Goal: Task Accomplishment & Management: Use online tool/utility

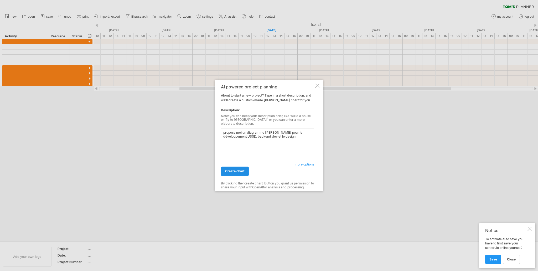
type textarea "propose moi un diagramme [PERSON_NAME] pour le développement USSD, backend dev …"
click at [243, 170] on span "create chart" at bounding box center [234, 171] width 19 height 4
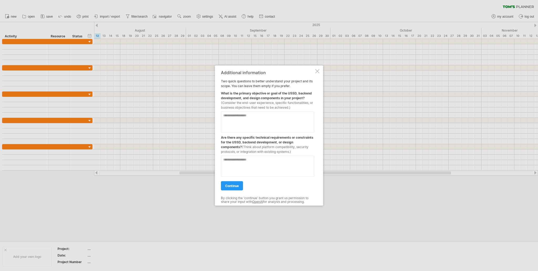
click at [259, 117] on textarea at bounding box center [267, 121] width 93 height 21
type textarea "**********"
click at [263, 158] on textarea at bounding box center [267, 165] width 93 height 21
type textarea "**"
click at [234, 181] on link "continue" at bounding box center [232, 185] width 22 height 9
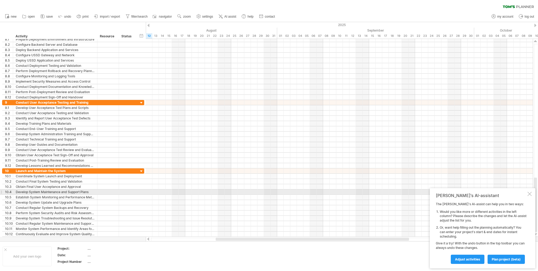
click at [529, 193] on div at bounding box center [529, 193] width 4 height 4
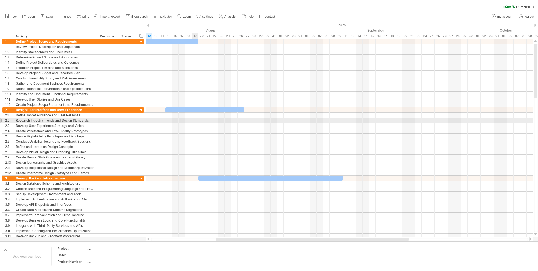
click at [194, 119] on div at bounding box center [339, 120] width 387 height 5
drag, startPoint x: 186, startPoint y: 119, endPoint x: 226, endPoint y: 121, distance: 39.4
click at [226, 121] on div at bounding box center [339, 120] width 387 height 5
click at [229, 119] on div at bounding box center [339, 120] width 387 height 5
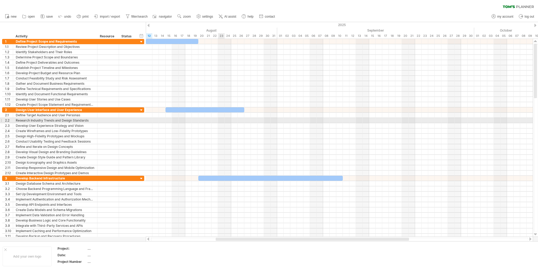
click at [219, 119] on div at bounding box center [339, 120] width 387 height 5
click at [191, 118] on div at bounding box center [339, 120] width 387 height 5
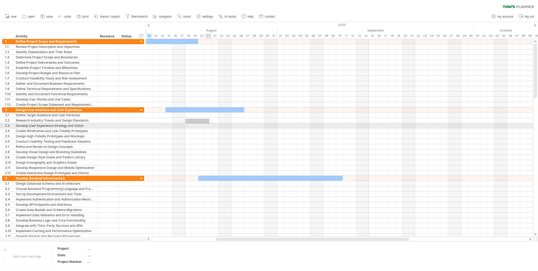
drag, startPoint x: 185, startPoint y: 118, endPoint x: 217, endPoint y: 121, distance: 32.1
click at [213, 121] on div at bounding box center [339, 120] width 387 height 5
click at [223, 124] on div at bounding box center [339, 125] width 387 height 5
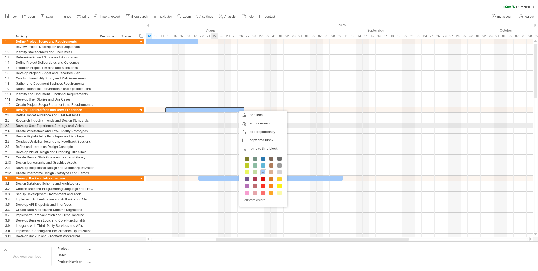
click at [217, 126] on div at bounding box center [339, 125] width 387 height 5
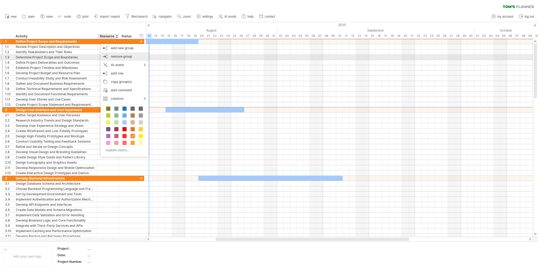
click at [130, 56] on span "remove group" at bounding box center [121, 56] width 21 height 4
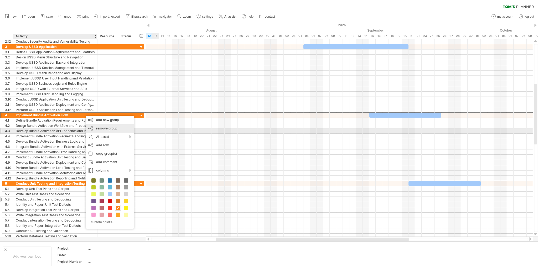
click at [115, 128] on span "remove group" at bounding box center [106, 128] width 21 height 4
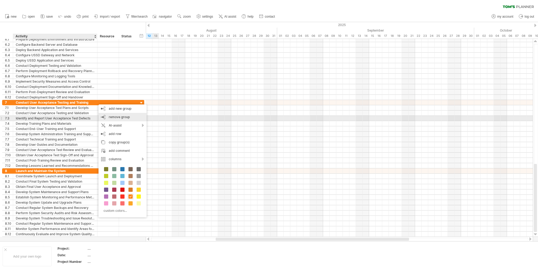
click at [112, 117] on span "remove group" at bounding box center [119, 117] width 21 height 4
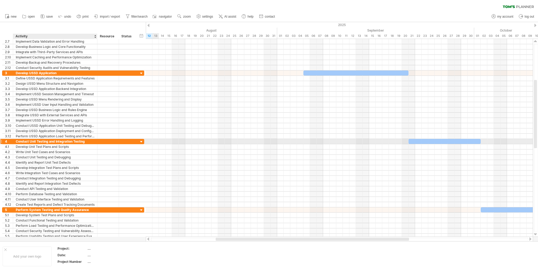
click at [75, 141] on div "Conduct Unit Testing and Integration Testing" at bounding box center [55, 141] width 79 height 5
click at [87, 140] on input "**********" at bounding box center [55, 141] width 79 height 5
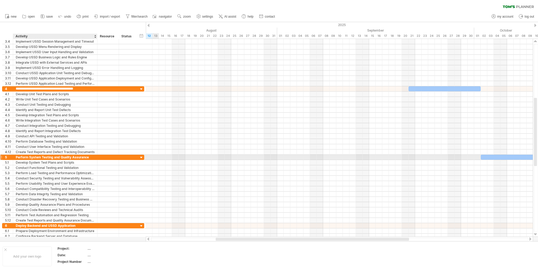
click at [90, 156] on div "Perform System Testing and Quality Assurance" at bounding box center [55, 156] width 79 height 5
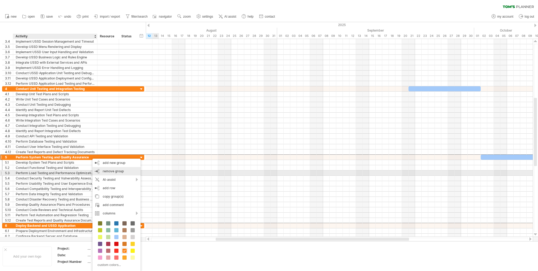
click at [119, 172] on span "remove group" at bounding box center [113, 171] width 21 height 4
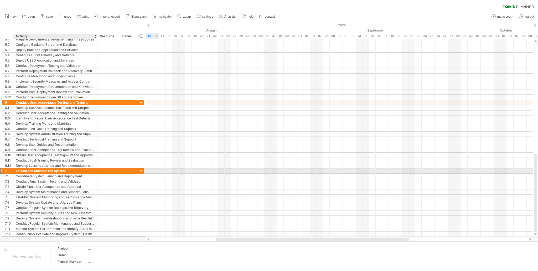
click at [87, 168] on div "Launch and Maintain the System" at bounding box center [55, 170] width 79 height 5
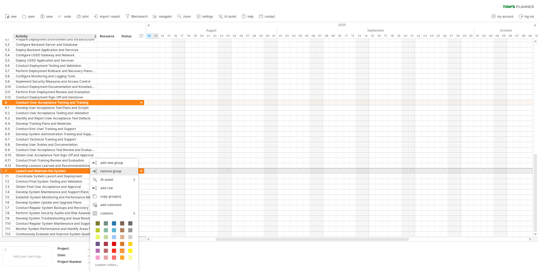
click at [110, 172] on span "remove group" at bounding box center [110, 171] width 21 height 4
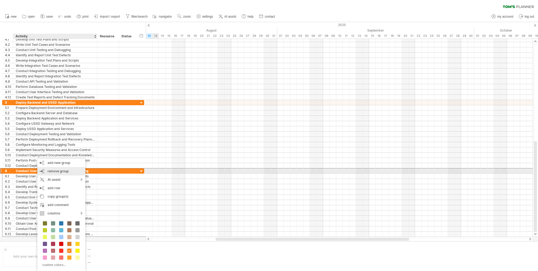
click at [57, 172] on span "remove group" at bounding box center [58, 171] width 21 height 4
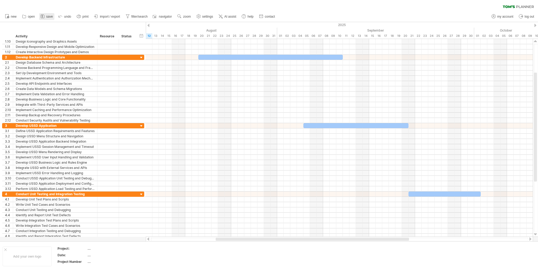
click at [48, 17] on span "save" at bounding box center [49, 17] width 7 height 4
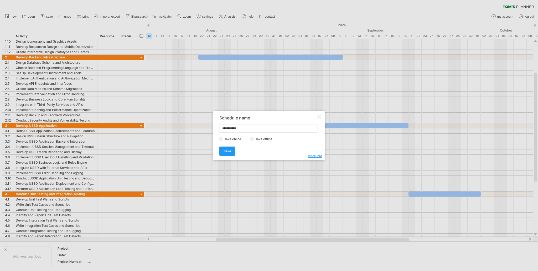
click at [230, 128] on input "**********" at bounding box center [268, 128] width 98 height 8
type input "**********"
click at [228, 140] on label "save online" at bounding box center [234, 139] width 23 height 4
click at [229, 147] on link "Save" at bounding box center [227, 150] width 16 height 9
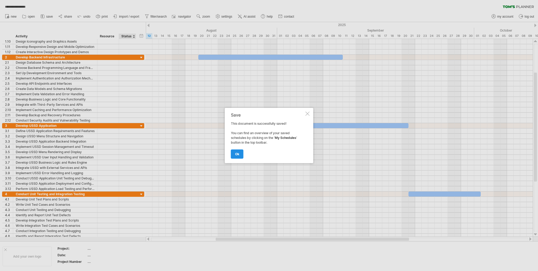
click at [237, 154] on span "ok" at bounding box center [237, 154] width 4 height 4
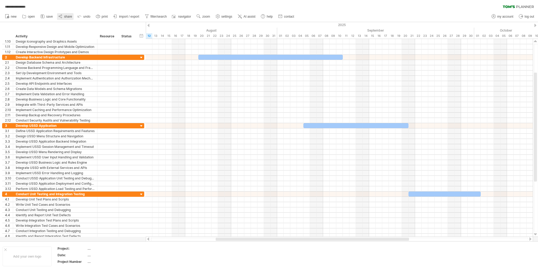
click at [59, 16] on circle at bounding box center [59, 16] width 1 height 1
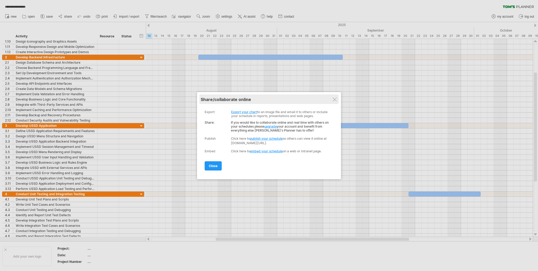
click at [337, 98] on div "My schedules share/collaborate online" at bounding box center [269, 98] width 137 height 9
click at [336, 99] on div at bounding box center [334, 99] width 4 height 4
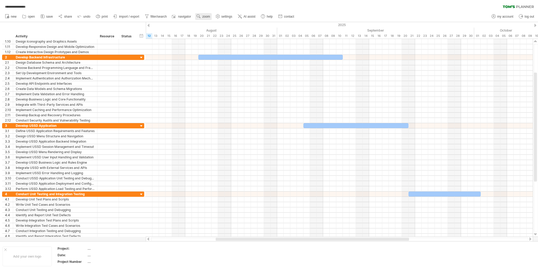
click at [206, 17] on span "zoom" at bounding box center [206, 17] width 8 height 4
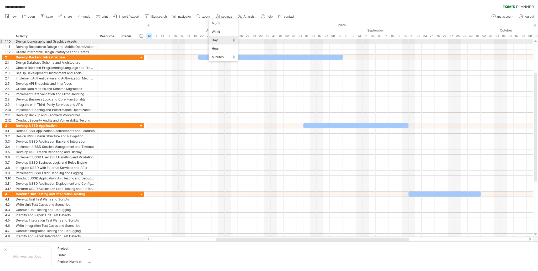
click at [233, 39] on div "Day" at bounding box center [223, 40] width 29 height 8
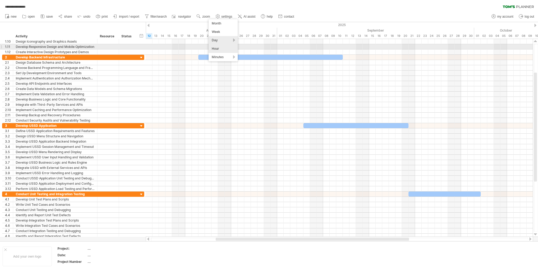
click at [229, 48] on div "Hour" at bounding box center [223, 48] width 29 height 8
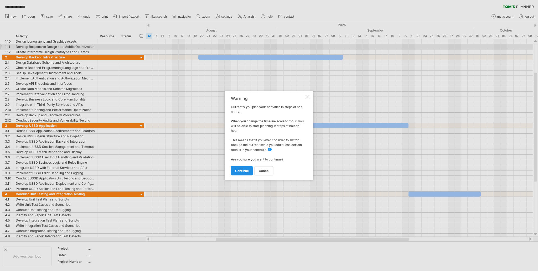
click at [243, 172] on span "continue" at bounding box center [242, 171] width 14 height 4
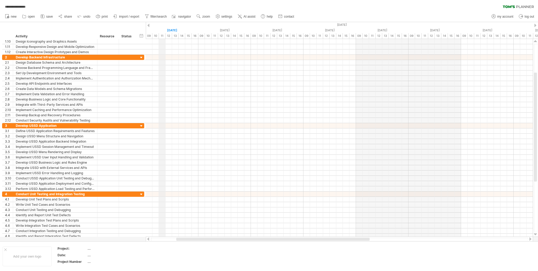
click at [161, 35] on div "11" at bounding box center [162, 36] width 7 height 6
click at [204, 15] on span "zoom" at bounding box center [206, 17] width 8 height 4
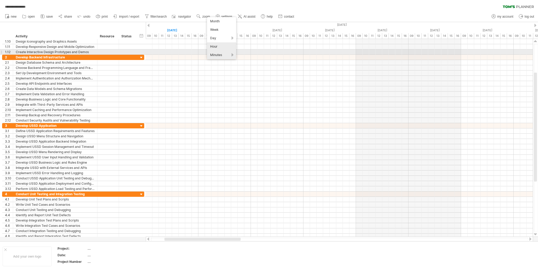
click at [230, 53] on div "Minutes" at bounding box center [221, 55] width 29 height 8
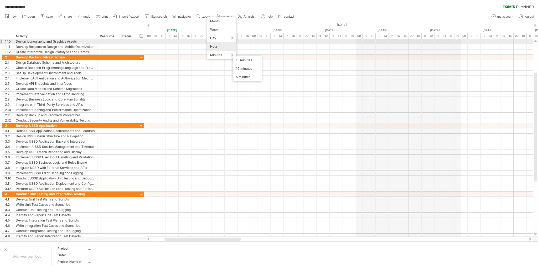
click at [231, 44] on div "Hour" at bounding box center [221, 46] width 29 height 8
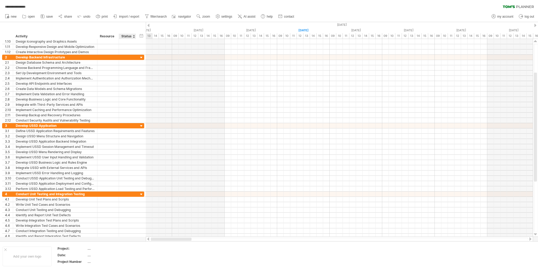
drag, startPoint x: 183, startPoint y: 237, endPoint x: 155, endPoint y: 215, distance: 34.7
click at [137, 238] on div "**********" at bounding box center [269, 135] width 538 height 271
click at [141, 35] on div "hide start/end/duration show start/end/duration" at bounding box center [141, 36] width 5 height 6
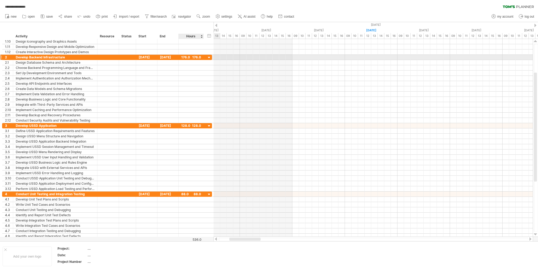
click at [207, 57] on div at bounding box center [209, 57] width 5 height 5
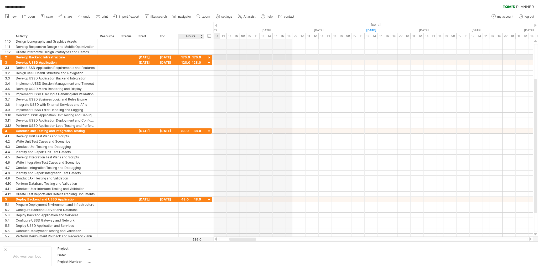
click at [207, 57] on div at bounding box center [209, 57] width 5 height 5
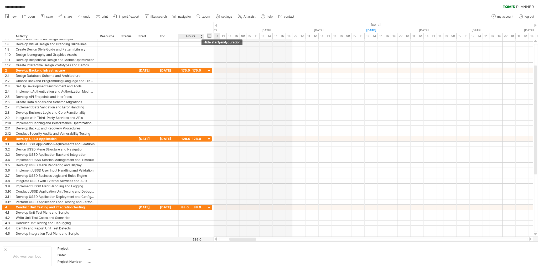
click at [208, 34] on div "hide start/end/duration show start/end/duration" at bounding box center [209, 36] width 5 height 6
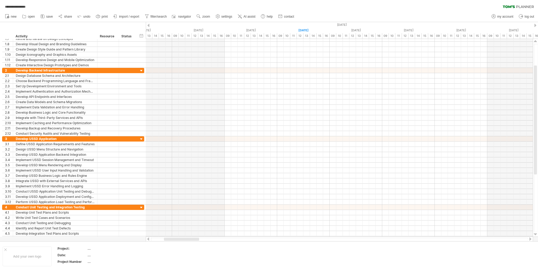
click at [148, 24] on div at bounding box center [148, 25] width 2 height 3
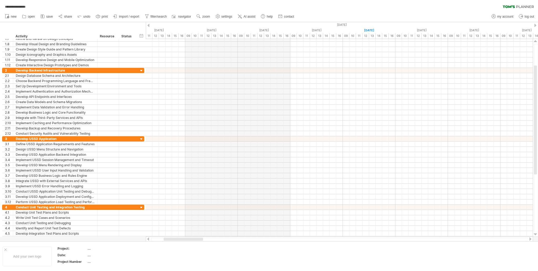
click at [149, 26] on div at bounding box center [148, 25] width 2 height 3
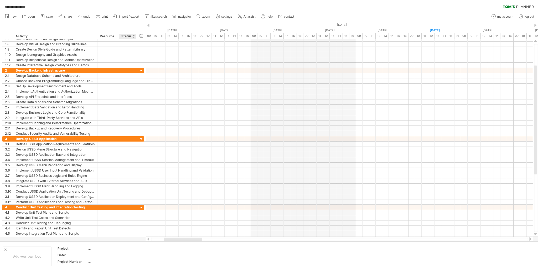
click at [127, 37] on div "Status" at bounding box center [127, 36] width 12 height 5
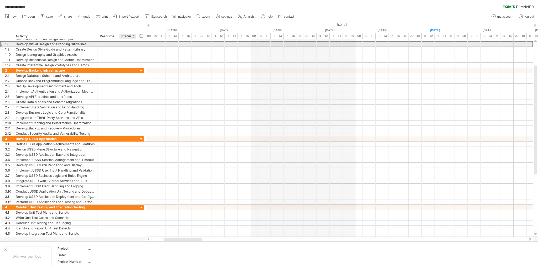
click at [131, 43] on div at bounding box center [128, 43] width 12 height 5
click at [131, 43] on input "text" at bounding box center [128, 43] width 12 height 5
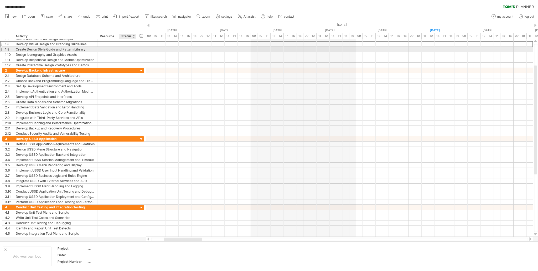
click at [125, 49] on div at bounding box center [128, 49] width 12 height 5
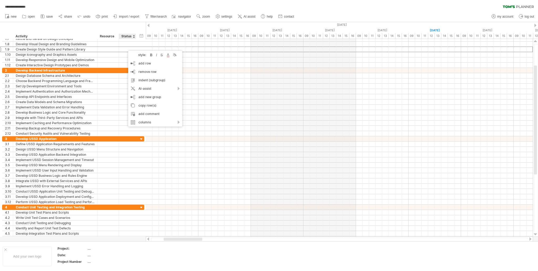
click at [107, 37] on div "Resource" at bounding box center [108, 36] width 16 height 5
click at [116, 43] on div at bounding box center [108, 43] width 22 height 5
click at [125, 23] on div "hide start/end/duration show start/end/duration ******** Activity ******** Reso…" at bounding box center [73, 30] width 146 height 17
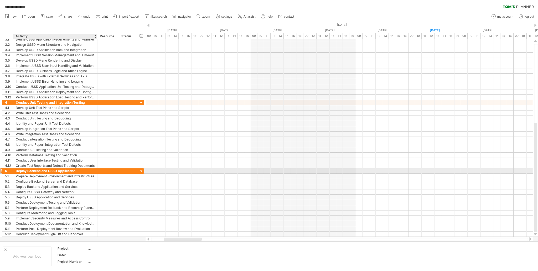
click at [77, 169] on div "Deploy Backend and USSD Application" at bounding box center [55, 170] width 79 height 5
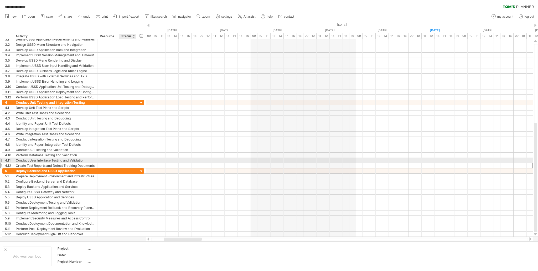
click at [132, 163] on div at bounding box center [128, 165] width 12 height 5
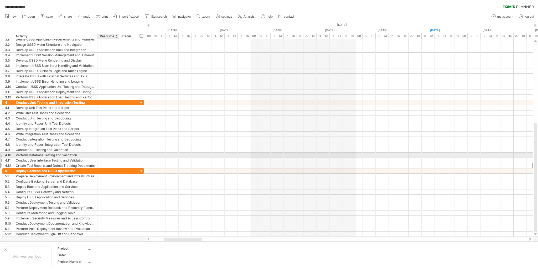
click at [119, 158] on div at bounding box center [127, 160] width 17 height 5
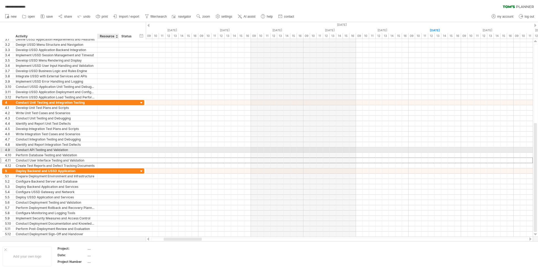
click at [116, 147] on div at bounding box center [108, 149] width 22 height 5
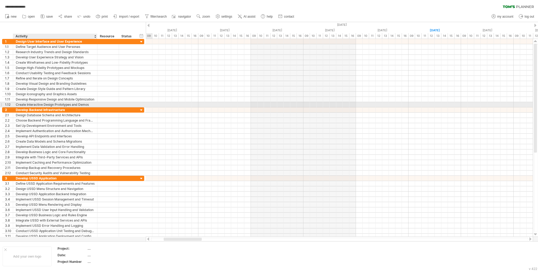
click at [70, 103] on div "Create Interactive Design Prototypes and Demos" at bounding box center [55, 104] width 79 height 5
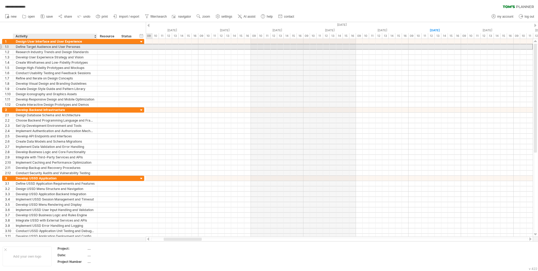
click at [39, 46] on div "Define Target Audience and User Personas" at bounding box center [55, 46] width 79 height 5
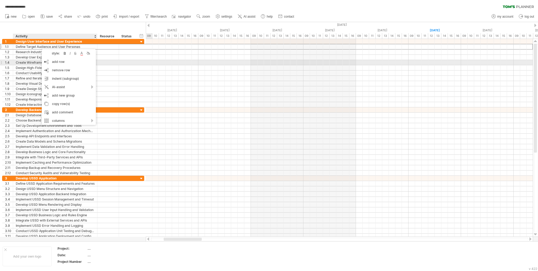
click at [105, 60] on div at bounding box center [108, 62] width 16 height 5
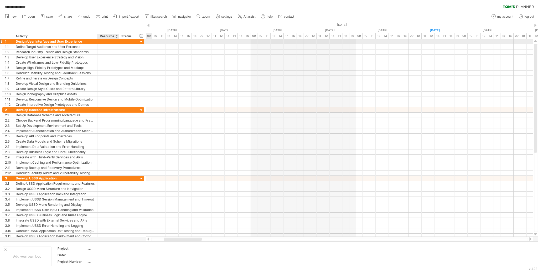
click at [104, 41] on div at bounding box center [108, 41] width 16 height 5
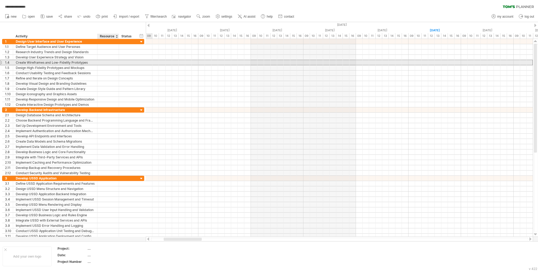
click at [86, 63] on div "Create Wireframes and Low-Fidelity Prototypes" at bounding box center [55, 62] width 79 height 5
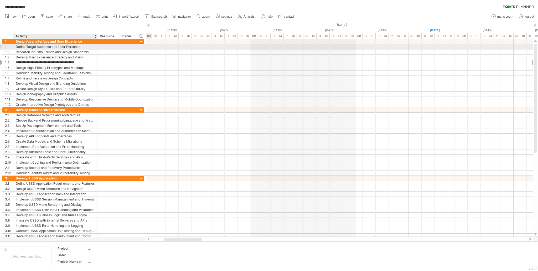
click at [80, 46] on div "Define Target Audience and User Personas" at bounding box center [55, 46] width 79 height 5
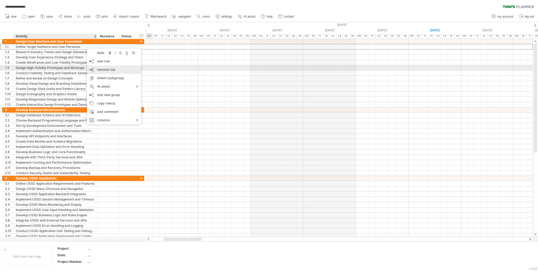
click at [104, 67] on span "remove row" at bounding box center [106, 69] width 18 height 4
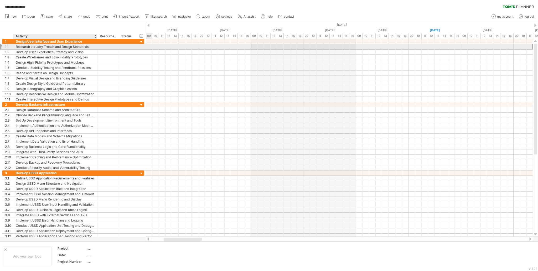
click at [92, 45] on div "Research Industry Trends and Design Standards" at bounding box center [55, 46] width 79 height 5
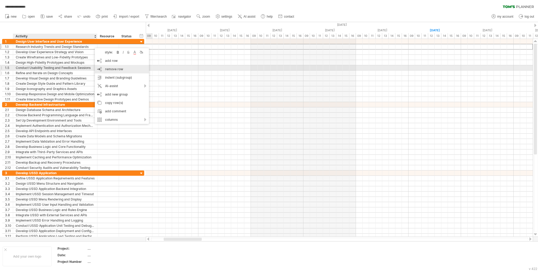
click at [106, 67] on span "remove row" at bounding box center [114, 69] width 18 height 4
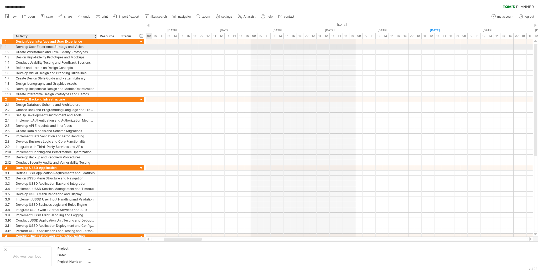
click at [95, 46] on div "**********" at bounding box center [55, 46] width 84 height 5
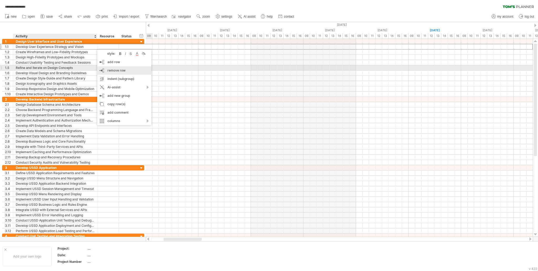
click at [110, 69] on span "remove row" at bounding box center [116, 70] width 18 height 4
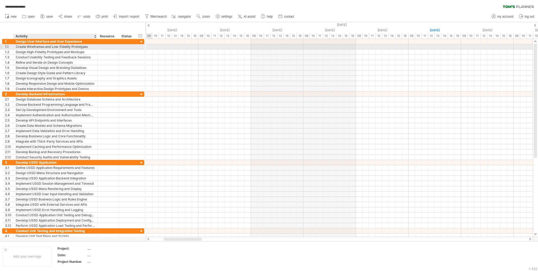
click at [96, 47] on div at bounding box center [96, 46] width 3 height 5
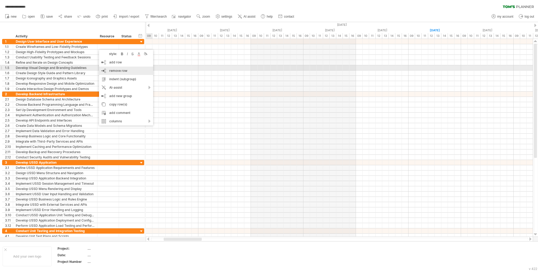
click at [115, 68] on div "remove row remove selected rows" at bounding box center [126, 70] width 54 height 8
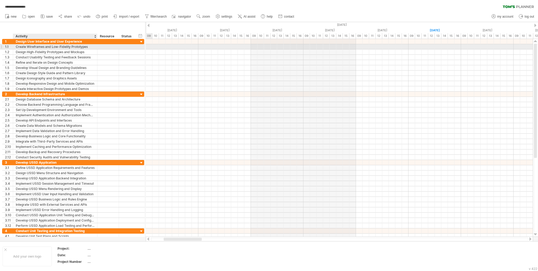
click at [86, 47] on div "Create Wireframes and Low-Fidelity Prototypes" at bounding box center [55, 46] width 79 height 5
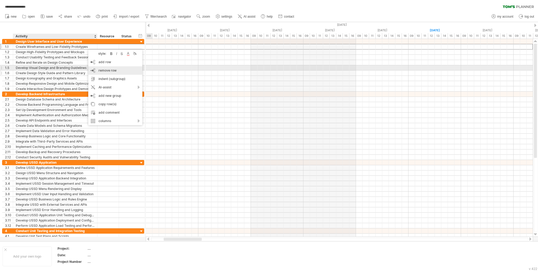
click at [105, 70] on span "remove row" at bounding box center [107, 70] width 18 height 4
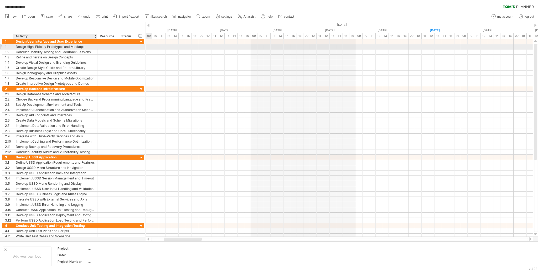
click at [84, 47] on div "Design High-Fidelity Prototypes and Mockups" at bounding box center [55, 46] width 79 height 5
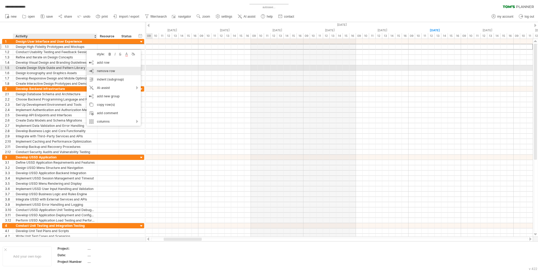
click at [102, 70] on span "remove row" at bounding box center [106, 71] width 18 height 4
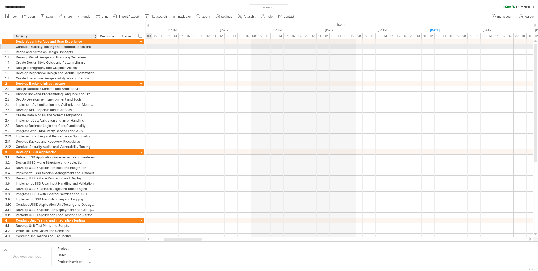
click at [85, 46] on div "Conduct Usability Testing and Feedback Sessions" at bounding box center [55, 46] width 79 height 5
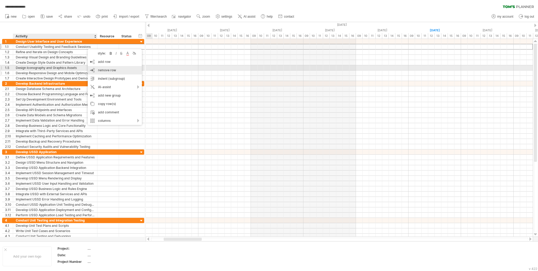
click at [103, 68] on span "remove row" at bounding box center [107, 70] width 18 height 4
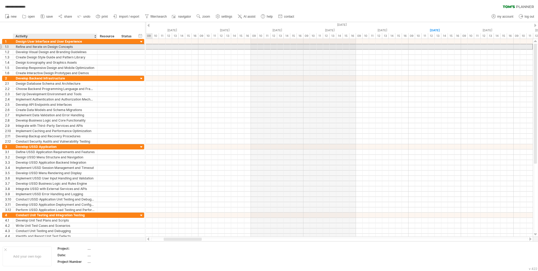
click at [80, 46] on div "Refine and Iterate on Design Concepts" at bounding box center [55, 46] width 79 height 5
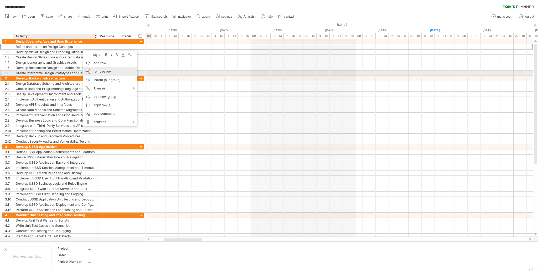
click at [104, 71] on span "remove row" at bounding box center [102, 71] width 18 height 4
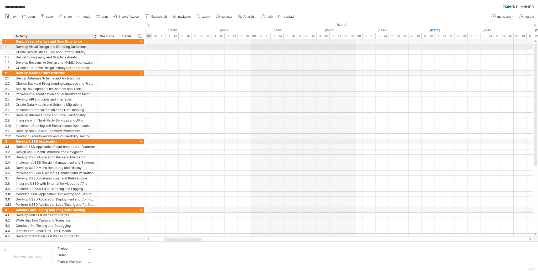
click at [86, 48] on div "Develop Visual Design and Branding Guidelines" at bounding box center [55, 46] width 79 height 5
click at [110, 71] on span "remove row" at bounding box center [107, 71] width 18 height 4
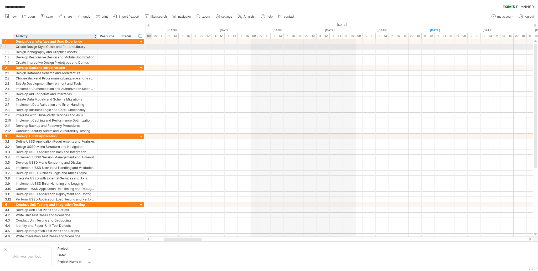
click at [87, 48] on div "Create Design Style Guide and Pattern Library" at bounding box center [55, 46] width 79 height 5
click at [107, 70] on span "remove row" at bounding box center [109, 72] width 18 height 4
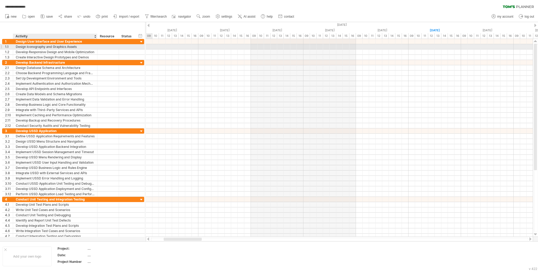
click at [96, 48] on div at bounding box center [96, 46] width 3 height 5
click at [90, 47] on div "Design Iconography and Graphics Assets" at bounding box center [55, 46] width 79 height 5
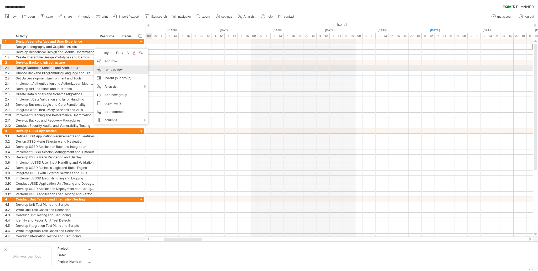
click at [105, 69] on span "remove row" at bounding box center [114, 69] width 18 height 4
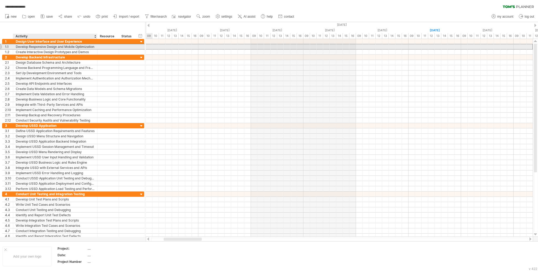
click at [77, 45] on div "Develop Responsive Design and Mobile Optimization" at bounding box center [55, 46] width 79 height 5
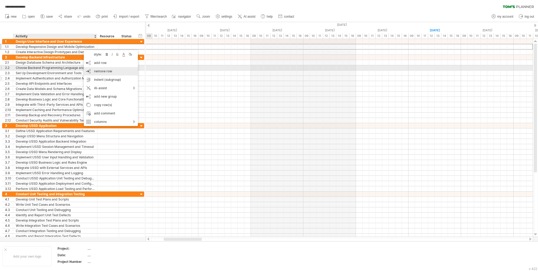
click at [101, 70] on span "remove row" at bounding box center [103, 71] width 18 height 4
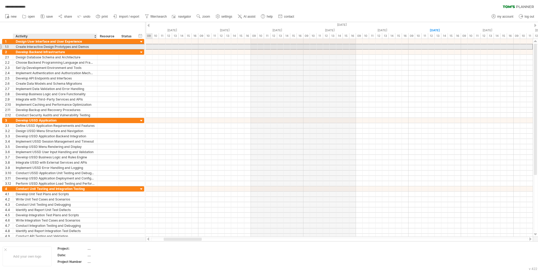
click at [78, 45] on div "Create Interactive Design Prototypes and Demos" at bounding box center [55, 46] width 79 height 5
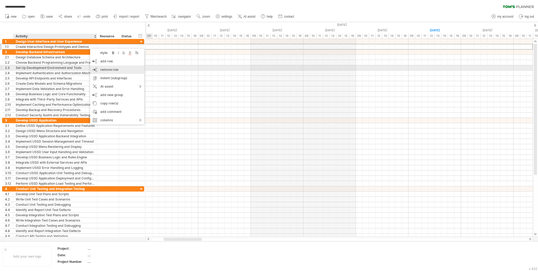
click at [110, 69] on span "remove row" at bounding box center [109, 69] width 18 height 4
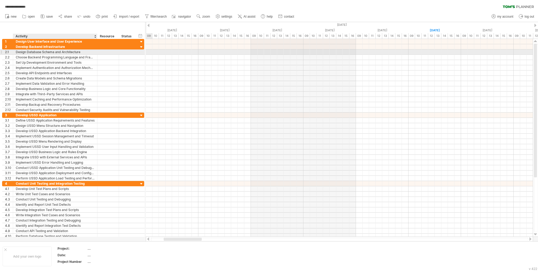
click at [89, 50] on div "Design Database Schema and Architecture" at bounding box center [55, 51] width 79 height 5
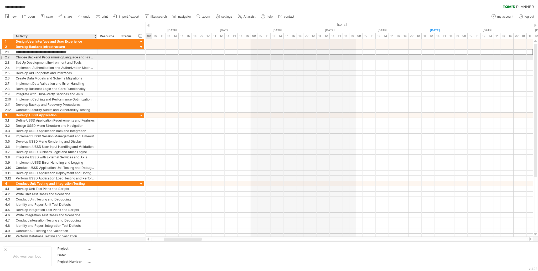
click at [95, 56] on div "**********" at bounding box center [55, 57] width 84 height 5
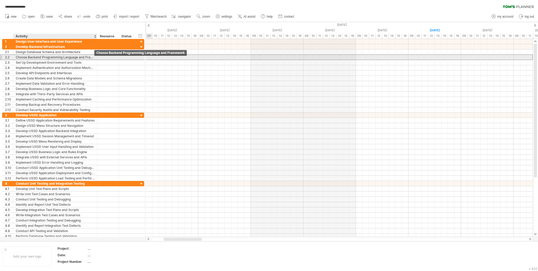
click at [90, 57] on div "Choose Backend Programming Language and Framework" at bounding box center [55, 57] width 79 height 5
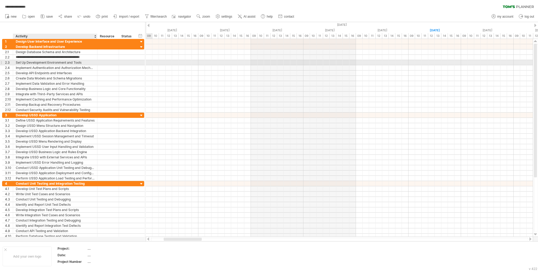
click at [92, 64] on div "Set Up Development Environment and Tools" at bounding box center [55, 62] width 79 height 5
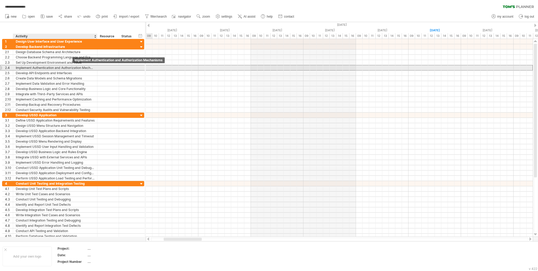
click at [76, 67] on div "Implement Authentication and Authorization Mechanisms" at bounding box center [55, 67] width 79 height 5
click at [76, 72] on div "Develop API Endpoints and Interfaces" at bounding box center [55, 72] width 79 height 5
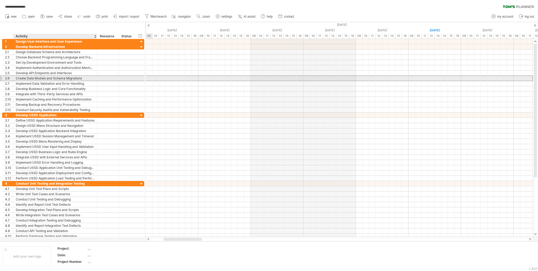
click at [76, 77] on div "Create Data Models and Schema Migrations" at bounding box center [55, 78] width 79 height 5
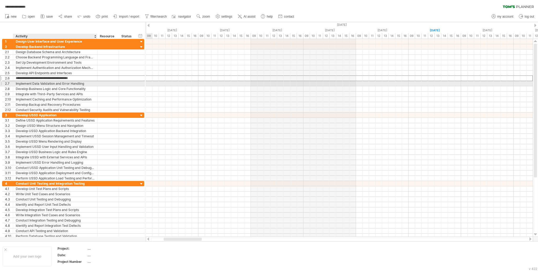
click at [75, 81] on div "Implement Data Validation and Error Handling" at bounding box center [55, 83] width 79 height 5
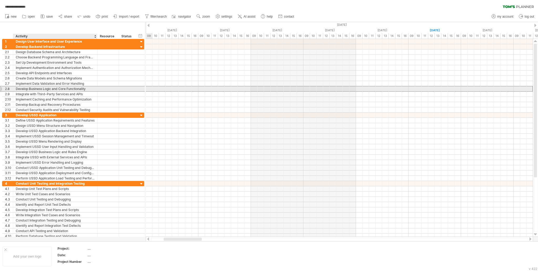
click at [76, 89] on div "Develop Business Logic and Core Functionality" at bounding box center [55, 88] width 79 height 5
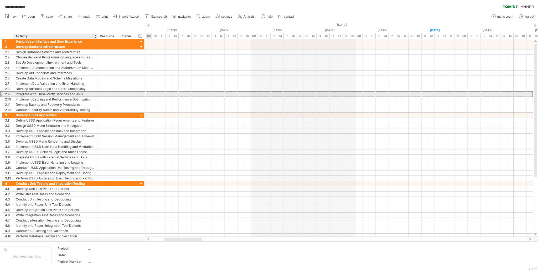
click at [75, 95] on div "Integrate with Third-Party Services and APIs" at bounding box center [55, 93] width 79 height 5
click at [78, 92] on input "**********" at bounding box center [55, 93] width 79 height 5
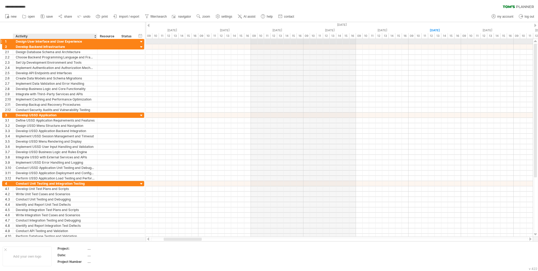
click at [99, 41] on div at bounding box center [108, 41] width 22 height 5
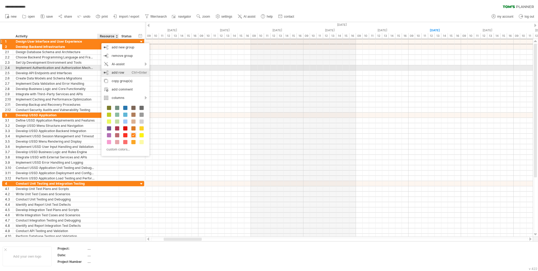
click at [123, 70] on div "add row Ctrl+Enter Cmd+Enter" at bounding box center [125, 72] width 48 height 8
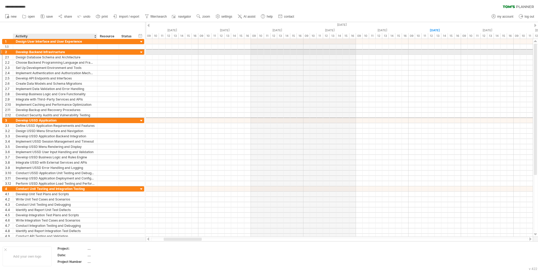
click at [64, 51] on div "Develop Backend Infrastructure" at bounding box center [55, 51] width 79 height 5
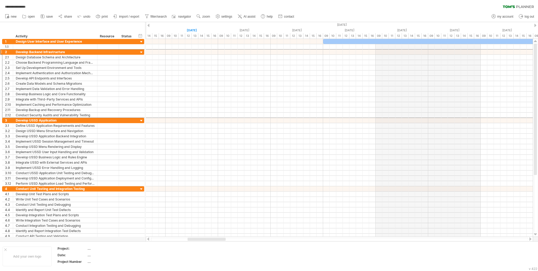
drag, startPoint x: 195, startPoint y: 238, endPoint x: 219, endPoint y: 238, distance: 23.9
click at [219, 238] on div at bounding box center [207, 238] width 38 height 3
click at [169, 33] on div "09" at bounding box center [168, 36] width 7 height 6
click at [180, 40] on div at bounding box center [339, 41] width 387 height 5
click at [174, 41] on div at bounding box center [339, 41] width 387 height 5
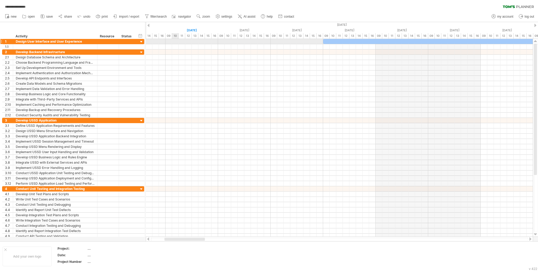
click at [174, 41] on div at bounding box center [339, 41] width 387 height 5
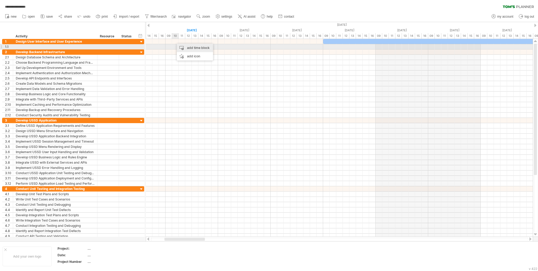
click at [182, 47] on div "add time block" at bounding box center [195, 48] width 36 height 8
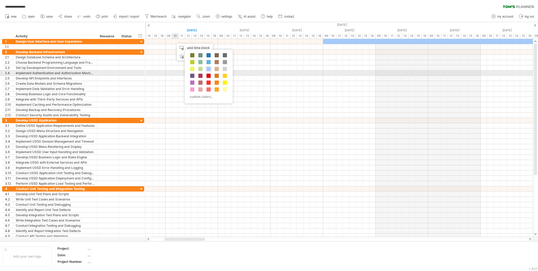
click at [209, 75] on span at bounding box center [208, 76] width 4 height 4
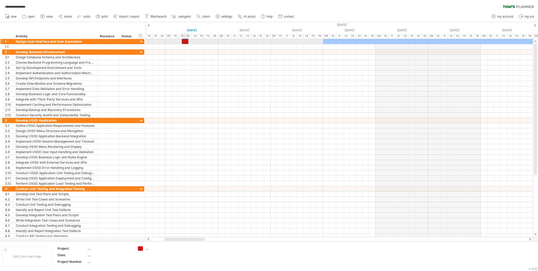
drag, startPoint x: 180, startPoint y: 40, endPoint x: 187, endPoint y: 41, distance: 6.4
click at [187, 41] on div at bounding box center [185, 41] width 7 height 5
drag, startPoint x: 187, startPoint y: 41, endPoint x: 170, endPoint y: 39, distance: 17.1
click at [170, 39] on div at bounding box center [168, 41] width 7 height 5
drag, startPoint x: 171, startPoint y: 41, endPoint x: 217, endPoint y: 39, distance: 46.3
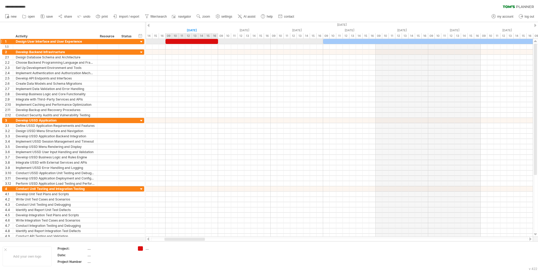
click at [217, 39] on span at bounding box center [218, 41] width 2 height 5
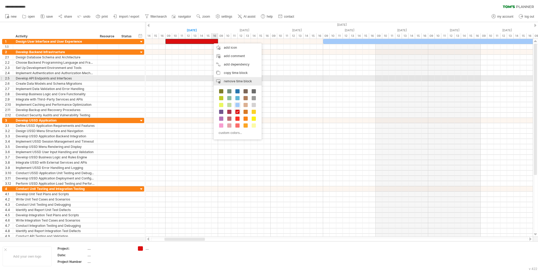
click at [228, 79] on div "remove time block remove selected items" at bounding box center [238, 81] width 48 height 8
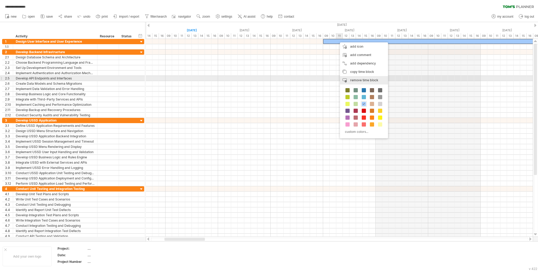
click at [357, 76] on div "remove time block remove selected items" at bounding box center [364, 80] width 48 height 8
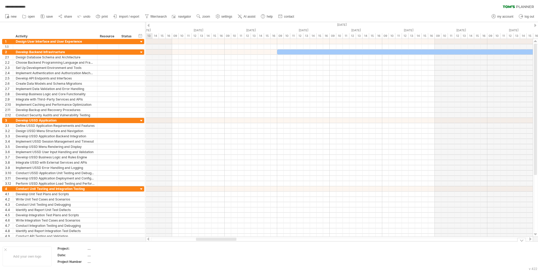
drag, startPoint x: 183, startPoint y: 238, endPoint x: 222, endPoint y: 222, distance: 42.0
click at [215, 243] on div "**********" at bounding box center [269, 135] width 538 height 271
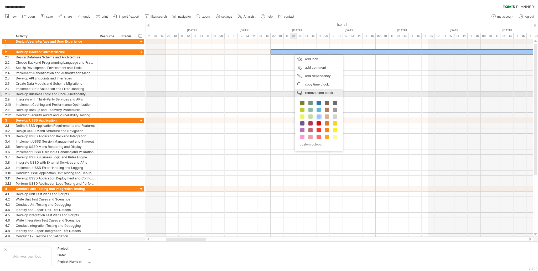
click at [313, 92] on span "remove time block" at bounding box center [319, 93] width 28 height 4
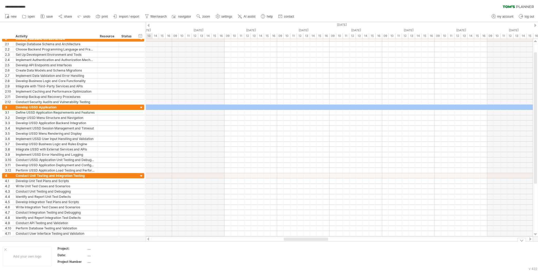
drag, startPoint x: 205, startPoint y: 238, endPoint x: 323, endPoint y: 254, distance: 119.0
click at [323, 254] on div "**********" at bounding box center [269, 135] width 538 height 271
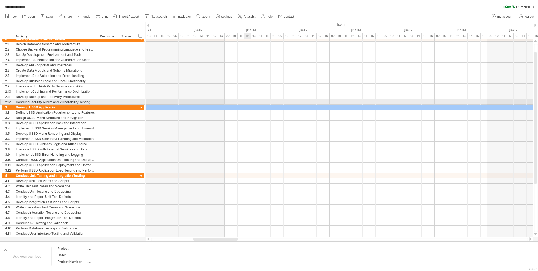
click at [250, 105] on div at bounding box center [487, 107] width 840 height 5
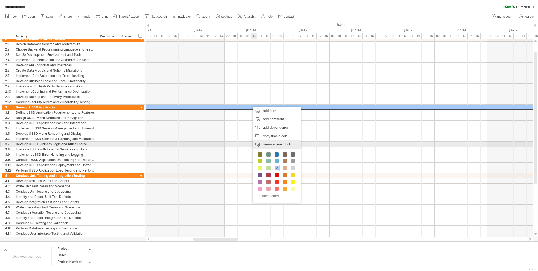
click at [272, 143] on span "remove time block" at bounding box center [277, 144] width 28 height 4
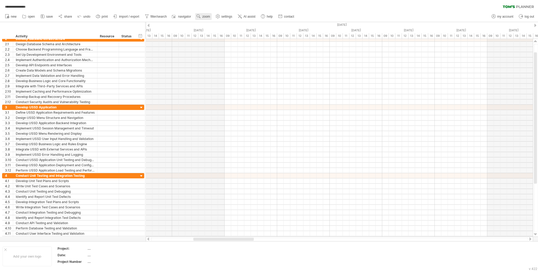
click at [209, 18] on span "zoom" at bounding box center [206, 17] width 8 height 4
click at [219, 23] on div "Month" at bounding box center [226, 24] width 29 height 8
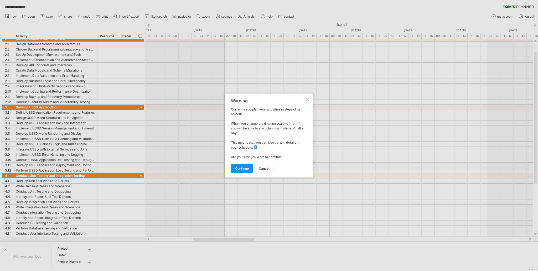
click at [247, 167] on span "continue" at bounding box center [242, 168] width 14 height 4
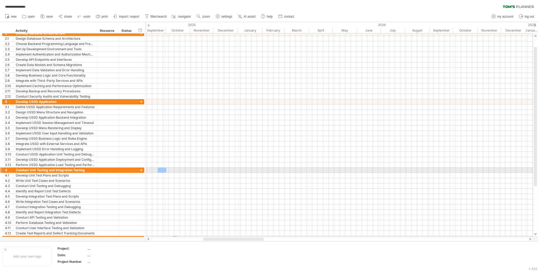
click at [162, 168] on div at bounding box center [162, 169] width 9 height 5
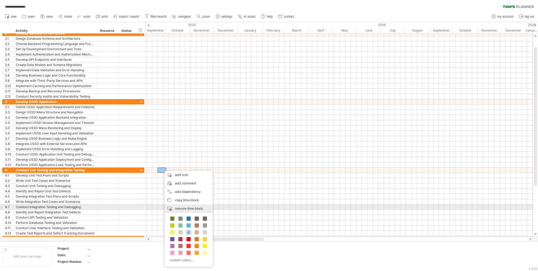
click at [187, 205] on div "remove time block remove selected items" at bounding box center [189, 208] width 48 height 8
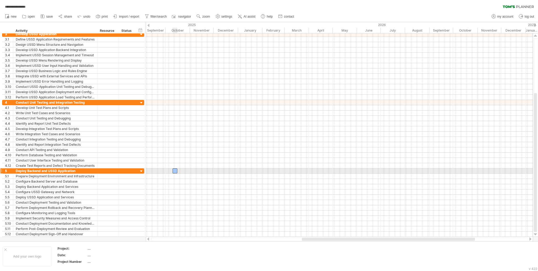
click at [174, 169] on div at bounding box center [175, 170] width 5 height 5
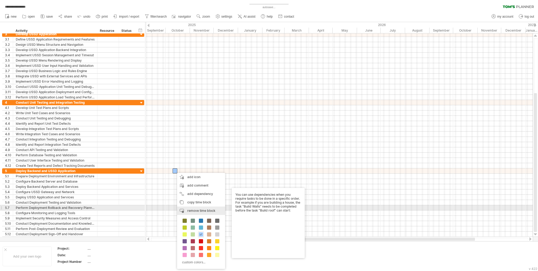
click at [195, 210] on span "remove time block" at bounding box center [201, 210] width 28 height 4
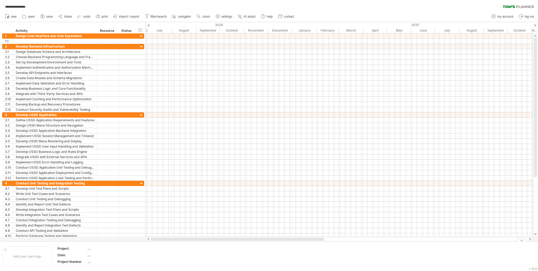
drag, startPoint x: 317, startPoint y: 240, endPoint x: 148, endPoint y: 236, distance: 168.9
click at [148, 239] on div at bounding box center [339, 238] width 387 height 5
drag, startPoint x: 253, startPoint y: 238, endPoint x: 274, endPoint y: 211, distance: 35.0
click at [301, 240] on div at bounding box center [342, 238] width 173 height 3
click at [209, 14] on link "zoom" at bounding box center [203, 16] width 16 height 7
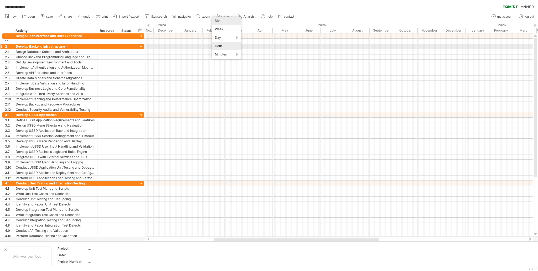
click at [226, 46] on div "Hour" at bounding box center [226, 46] width 29 height 8
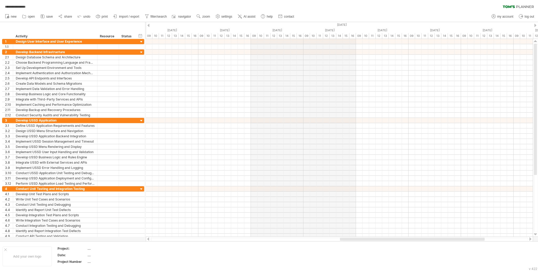
click at [227, 17] on span "settings" at bounding box center [226, 17] width 11 height 4
select select "*"
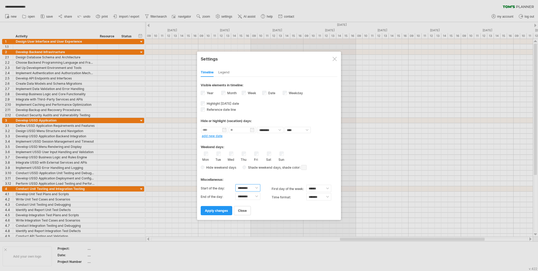
click at [254, 187] on select "******** ******** ******** ******** ******** ******** ******** ******** *******…" at bounding box center [247, 187] width 25 height 7
click at [235, 184] on select "******** ******** ******** ******** ******** ******** ******** ******** *******…" at bounding box center [247, 187] width 25 height 7
click at [252, 193] on select "******** ******** ******** ******** ******** ******** ******** ******** *******…" at bounding box center [247, 195] width 25 height 7
select select "**"
click at [235, 192] on select "******** ******** ******** ******** ******** ******** ******** ******** *******…" at bounding box center [247, 195] width 25 height 7
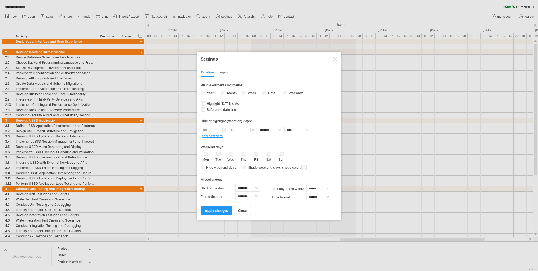
click at [215, 134] on link "add new date" at bounding box center [212, 136] width 21 height 4
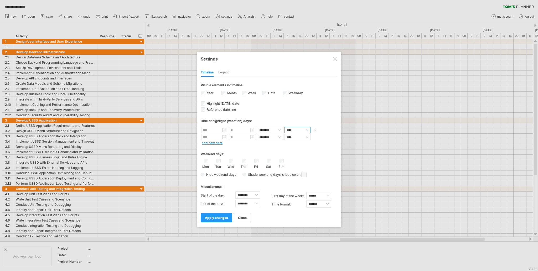
click at [292, 130] on select "**** *****" at bounding box center [297, 130] width 26 height 6
click at [220, 130] on input "text" at bounding box center [214, 130] width 27 height 6
click at [241, 159] on link "15" at bounding box center [242, 160] width 4 height 5
type input "********"
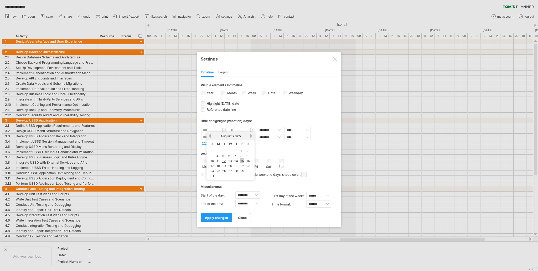
type input "********"
click at [303, 128] on select "**** *****" at bounding box center [297, 130] width 26 height 6
click at [293, 128] on select "**** *****" at bounding box center [297, 130] width 26 height 6
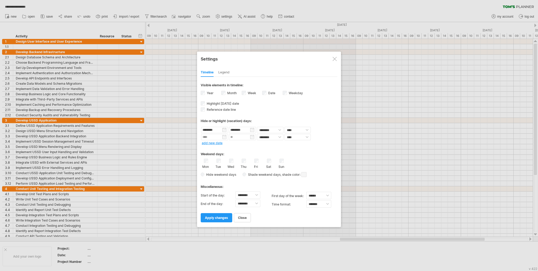
click at [286, 147] on div "Weekend days:" at bounding box center [269, 152] width 137 height 10
click at [224, 215] on span "apply changes" at bounding box center [216, 217] width 23 height 4
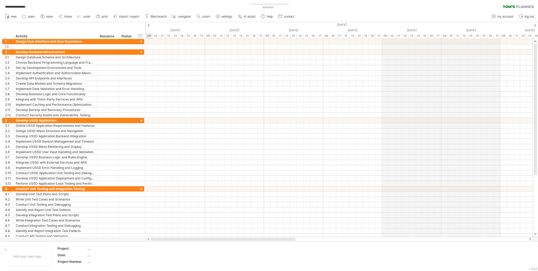
drag, startPoint x: 370, startPoint y: 238, endPoint x: 152, endPoint y: 240, distance: 217.2
click at [152, 240] on div at bounding box center [223, 238] width 145 height 3
click at [160, 238] on div at bounding box center [339, 238] width 377 height 3
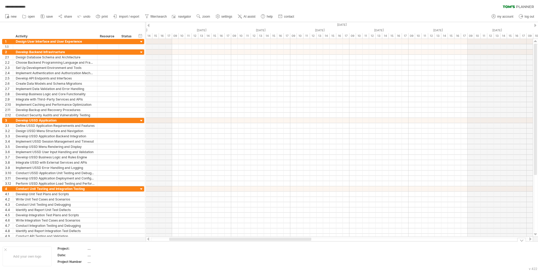
drag, startPoint x: 214, startPoint y: 239, endPoint x: 170, endPoint y: 242, distance: 43.7
click at [170, 242] on div "**********" at bounding box center [269, 135] width 538 height 271
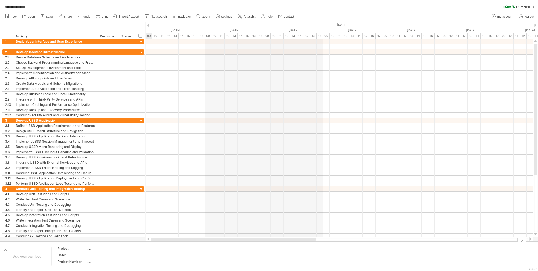
drag, startPoint x: 211, startPoint y: 237, endPoint x: 148, endPoint y: 243, distance: 63.3
click at [148, 243] on div "**********" at bounding box center [269, 135] width 538 height 271
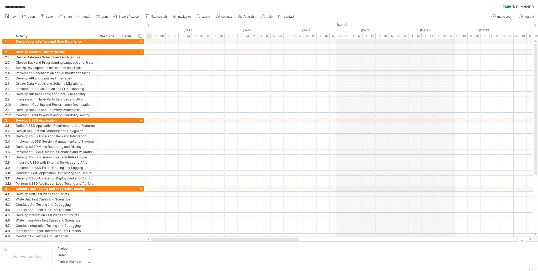
drag, startPoint x: 206, startPoint y: 238, endPoint x: 151, endPoint y: 243, distance: 55.7
click at [151, 243] on div "**********" at bounding box center [269, 135] width 538 height 271
click at [147, 25] on div at bounding box center [148, 25] width 2 height 3
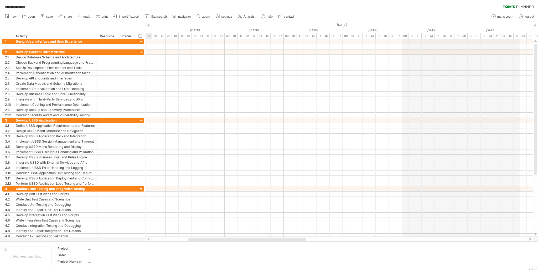
click at [149, 25] on div at bounding box center [148, 25] width 2 height 3
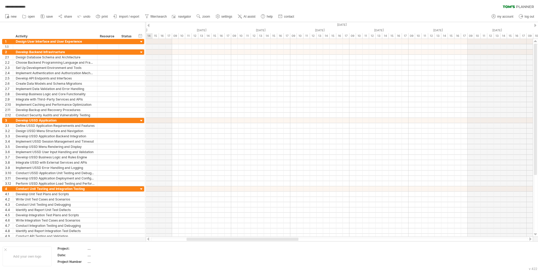
click at [149, 25] on div at bounding box center [148, 25] width 2 height 3
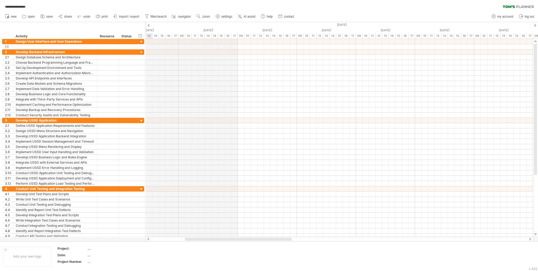
click at [149, 25] on div at bounding box center [148, 25] width 2 height 3
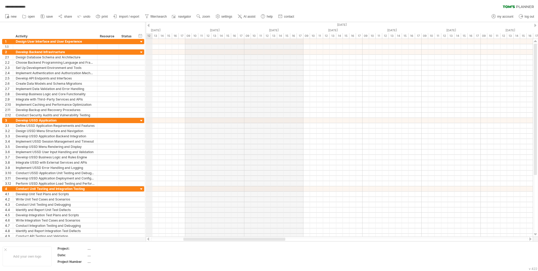
click at [148, 25] on div at bounding box center [148, 25] width 2 height 3
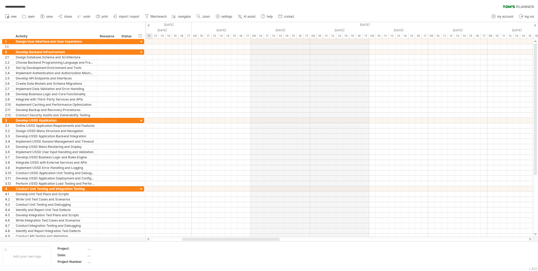
click at [148, 25] on div at bounding box center [148, 25] width 2 height 3
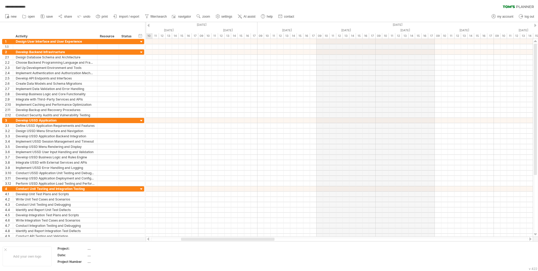
click at [535, 25] on div at bounding box center [535, 25] width 2 height 3
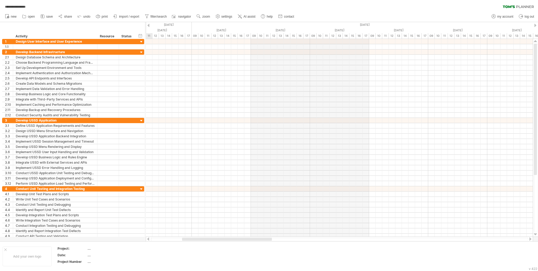
click at [535, 25] on div at bounding box center [535, 25] width 2 height 3
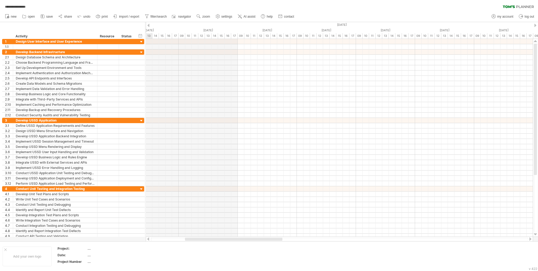
click at [535, 25] on div at bounding box center [535, 25] width 2 height 3
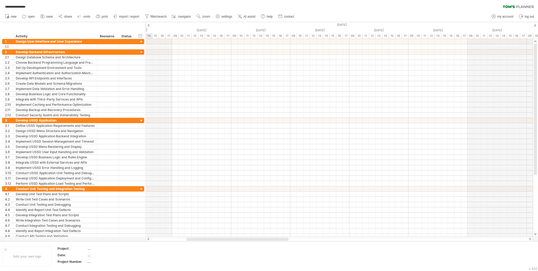
click at [535, 25] on div at bounding box center [535, 25] width 2 height 3
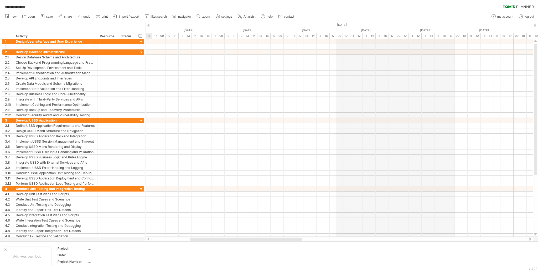
click at [535, 25] on div at bounding box center [535, 25] width 2 height 3
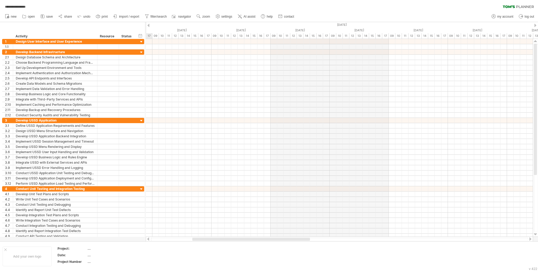
click at [535, 25] on div at bounding box center [535, 25] width 2 height 3
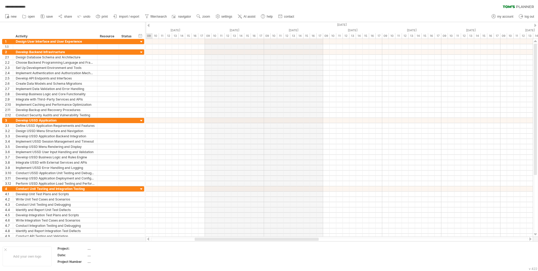
click at [535, 25] on div at bounding box center [535, 25] width 2 height 3
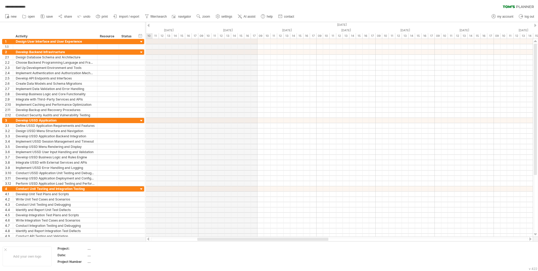
click at [535, 25] on div at bounding box center [535, 25] width 2 height 3
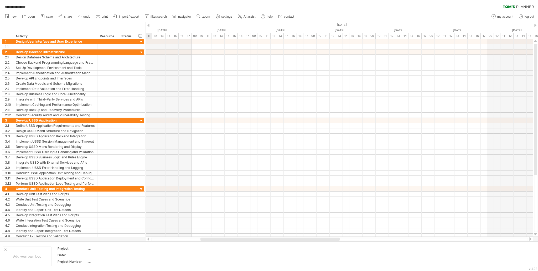
click at [535, 25] on div at bounding box center [535, 25] width 2 height 3
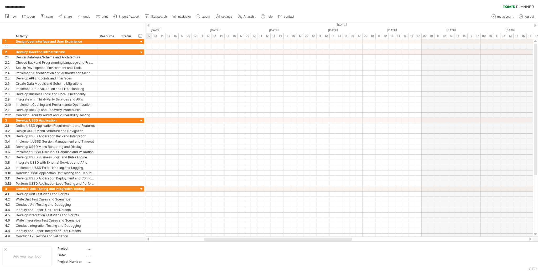
click at [535, 25] on div at bounding box center [535, 25] width 2 height 3
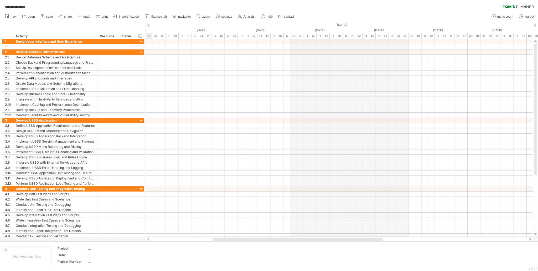
click at [535, 25] on div at bounding box center [535, 25] width 2 height 3
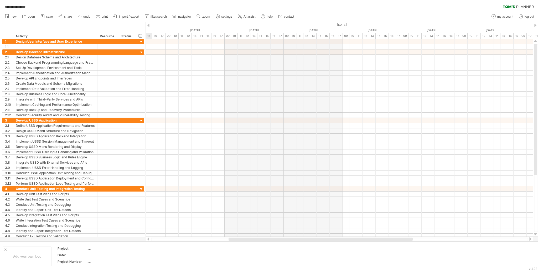
click at [535, 25] on div at bounding box center [535, 25] width 2 height 3
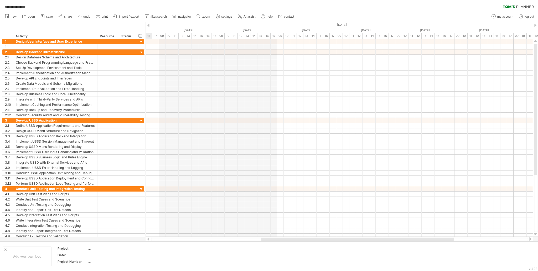
click at [535, 25] on div at bounding box center [535, 25] width 2 height 3
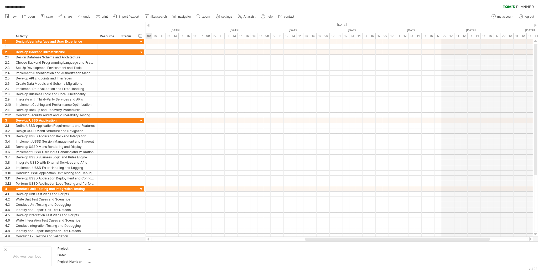
click at [535, 25] on div at bounding box center [535, 25] width 2 height 3
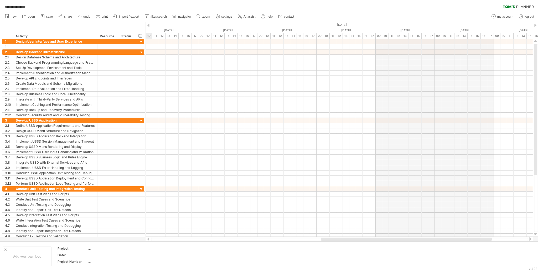
click at [535, 25] on div at bounding box center [535, 25] width 2 height 3
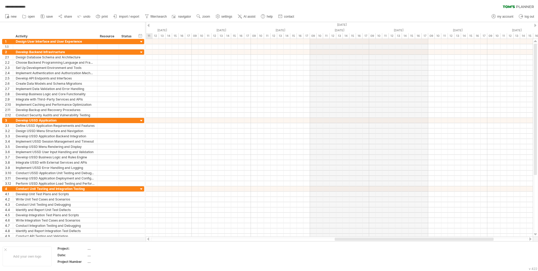
click at [535, 25] on div at bounding box center [535, 25] width 2 height 3
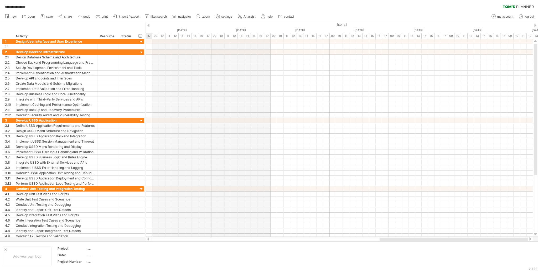
drag, startPoint x: 412, startPoint y: 238, endPoint x: 496, endPoint y: 237, distance: 84.1
click at [496, 237] on div at bounding box center [339, 238] width 387 height 5
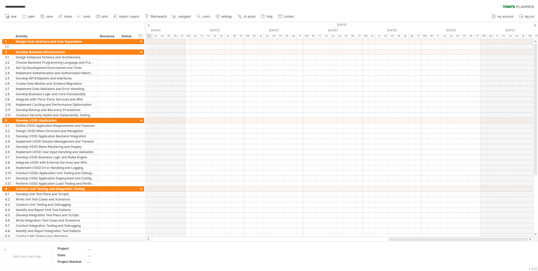
drag, startPoint x: 441, startPoint y: 240, endPoint x: 490, endPoint y: 237, distance: 48.9
click at [490, 237] on div at bounding box center [339, 238] width 387 height 5
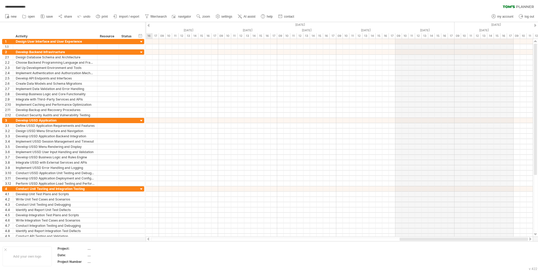
drag, startPoint x: 455, startPoint y: 239, endPoint x: 491, endPoint y: 239, distance: 35.2
click at [492, 238] on div at bounding box center [463, 238] width 128 height 3
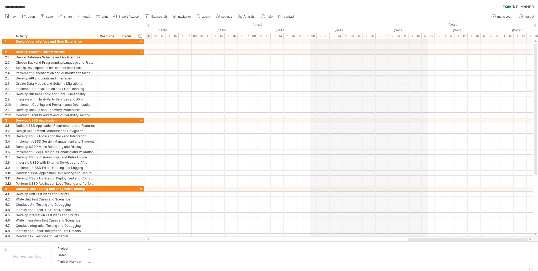
drag, startPoint x: 466, startPoint y: 240, endPoint x: 504, endPoint y: 240, distance: 37.8
click at [505, 240] on div at bounding box center [468, 238] width 120 height 3
drag, startPoint x: 447, startPoint y: 238, endPoint x: 490, endPoint y: 237, distance: 43.1
click at [490, 237] on div at bounding box center [450, 238] width 112 height 3
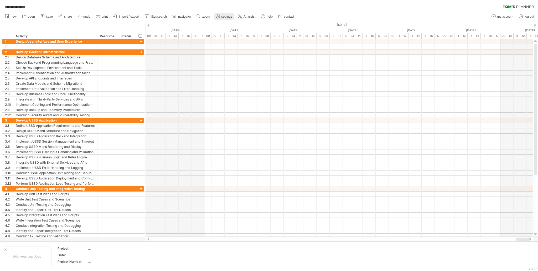
click at [229, 17] on span "settings" at bounding box center [226, 17] width 11 height 4
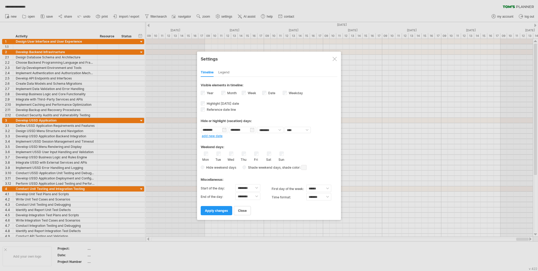
click at [221, 71] on div "Legend" at bounding box center [223, 72] width 11 height 8
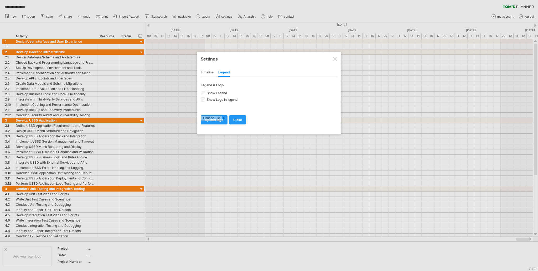
click at [209, 70] on div "Timeline" at bounding box center [207, 72] width 13 height 8
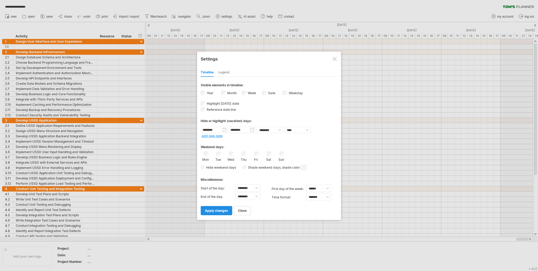
click at [225, 209] on span "apply changes" at bounding box center [216, 210] width 23 height 4
